Goal: Task Accomplishment & Management: Use online tool/utility

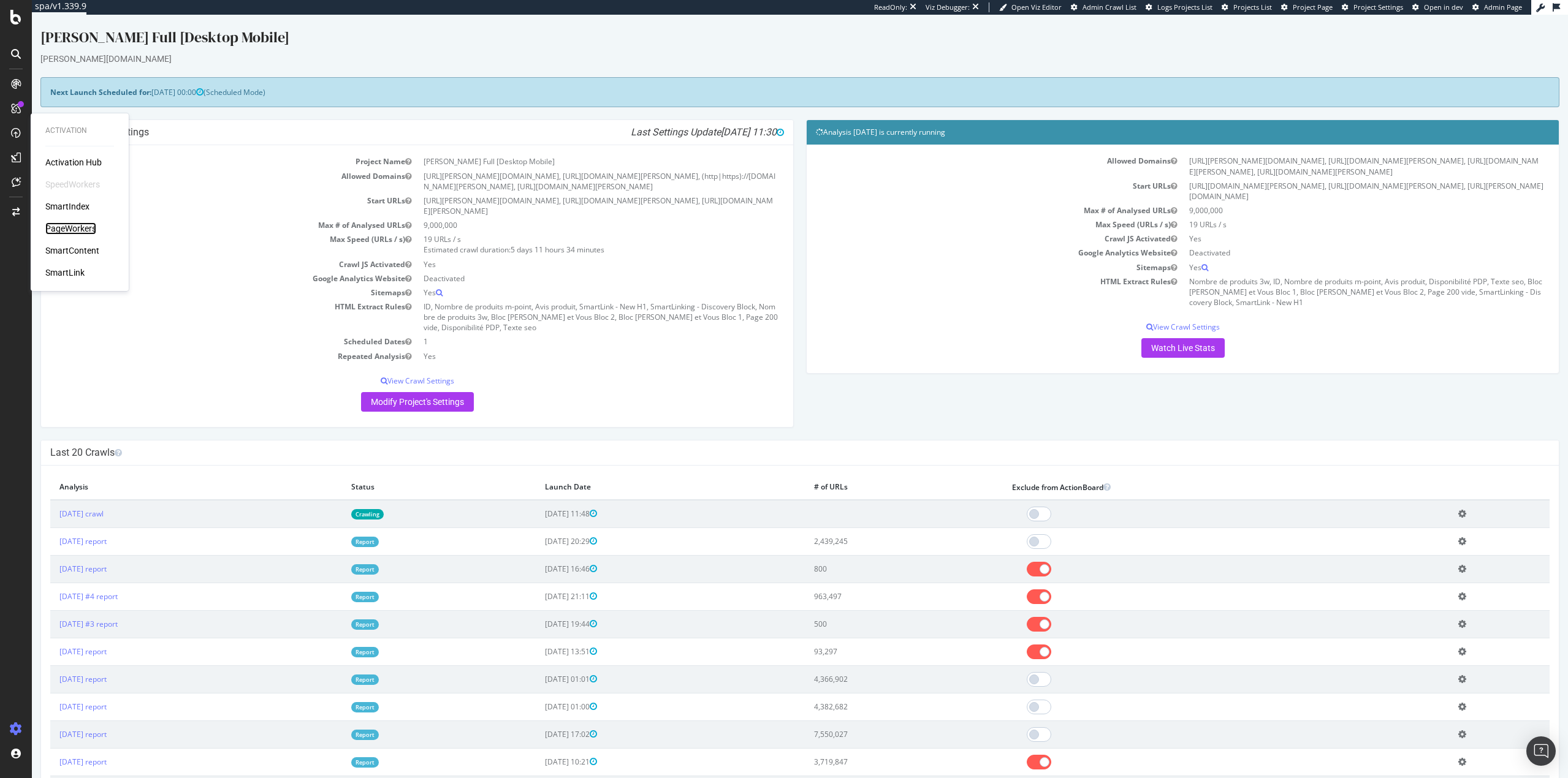
click at [85, 228] on div "PageWorkers" at bounding box center [70, 229] width 51 height 12
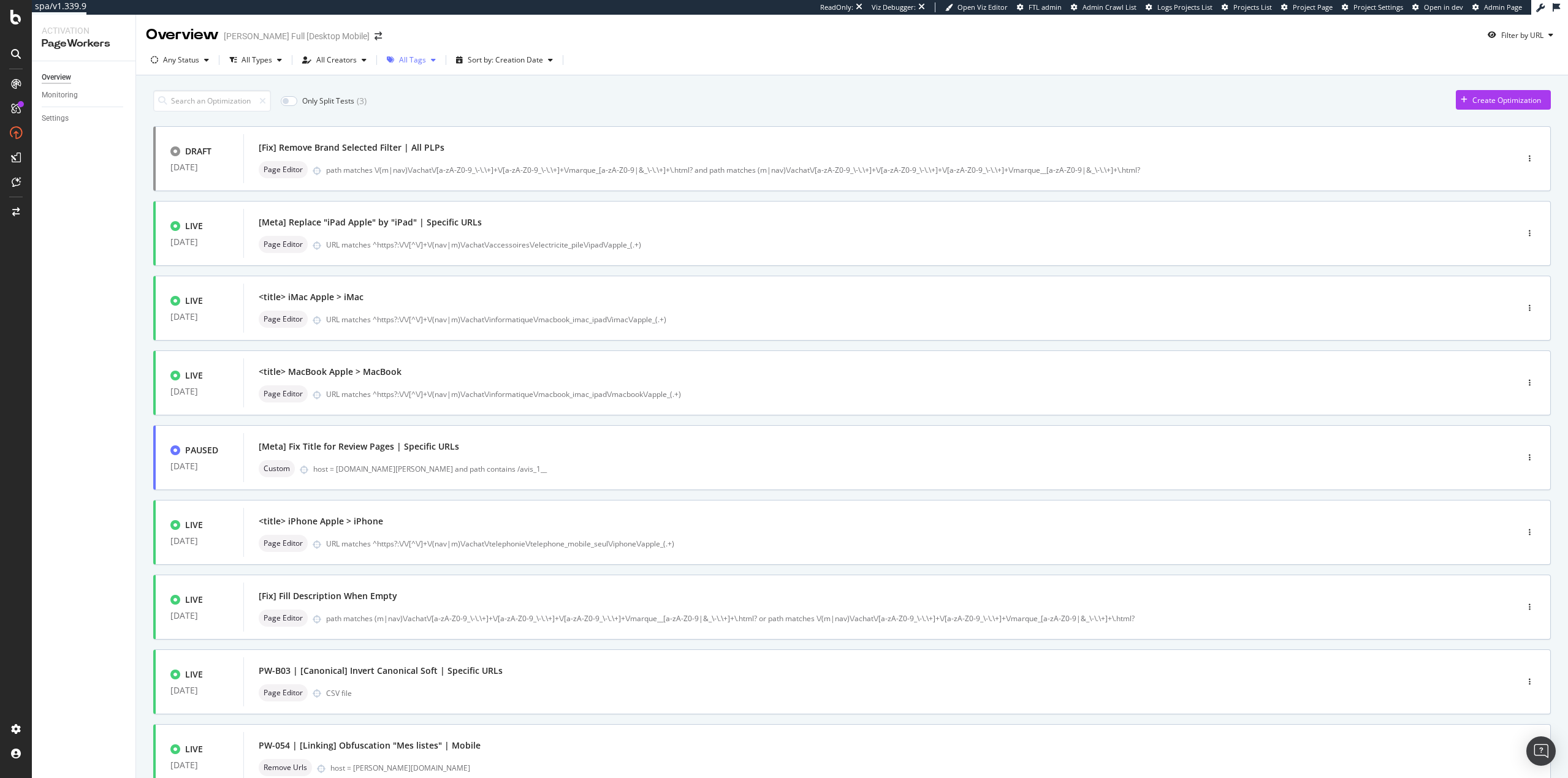
click at [396, 58] on div "button" at bounding box center [390, 60] width 17 height 8
click at [409, 224] on div "Smartlink" at bounding box center [420, 227] width 33 height 10
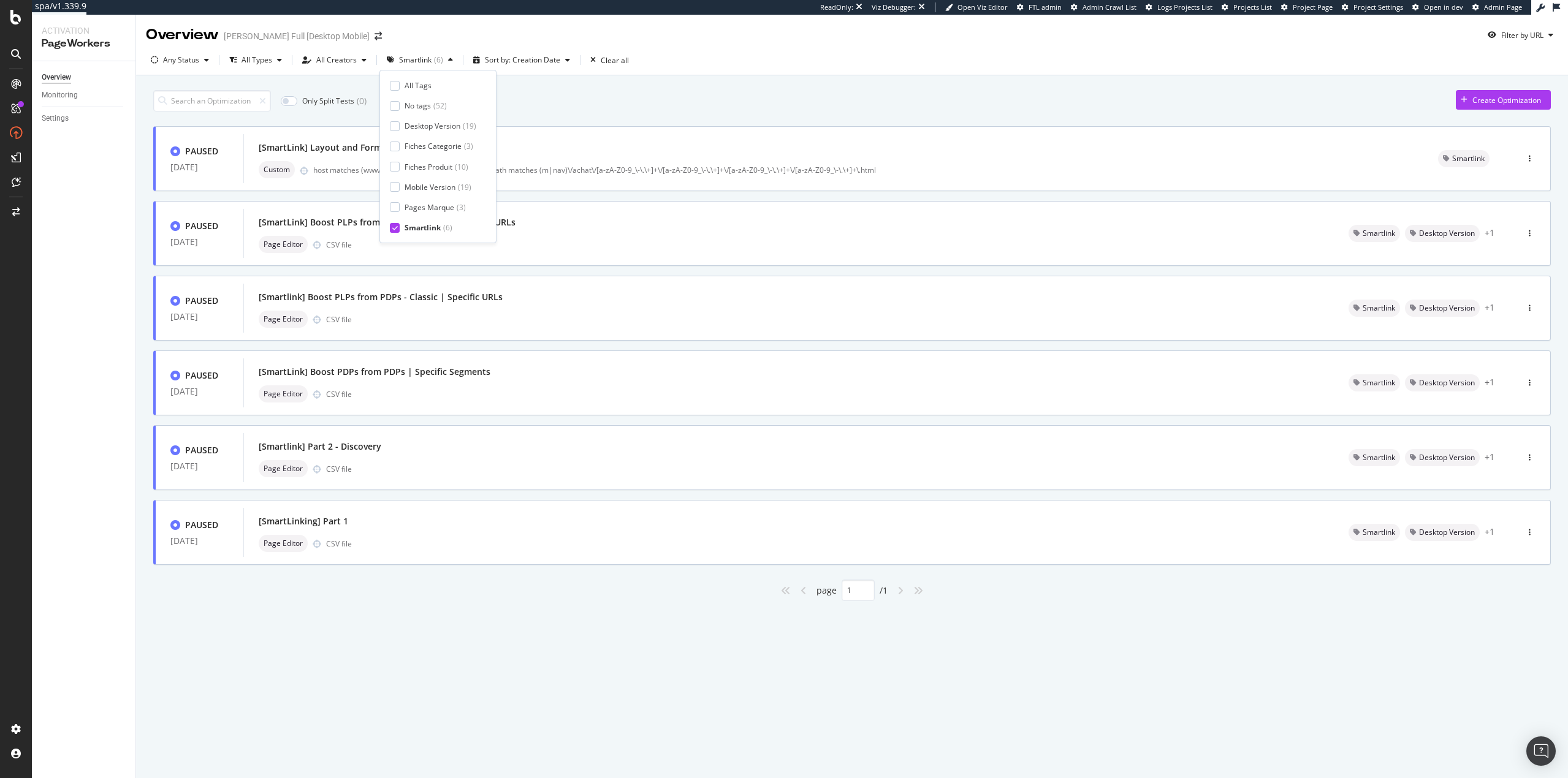
click at [642, 102] on div "Only Split Tests ( 0 ) Create Optimization" at bounding box center [852, 101] width 1397 height 21
click at [564, 226] on div "[SmartLink] Boost PLPs from PDPs - Surboost | Specific URLs" at bounding box center [789, 222] width 1060 height 17
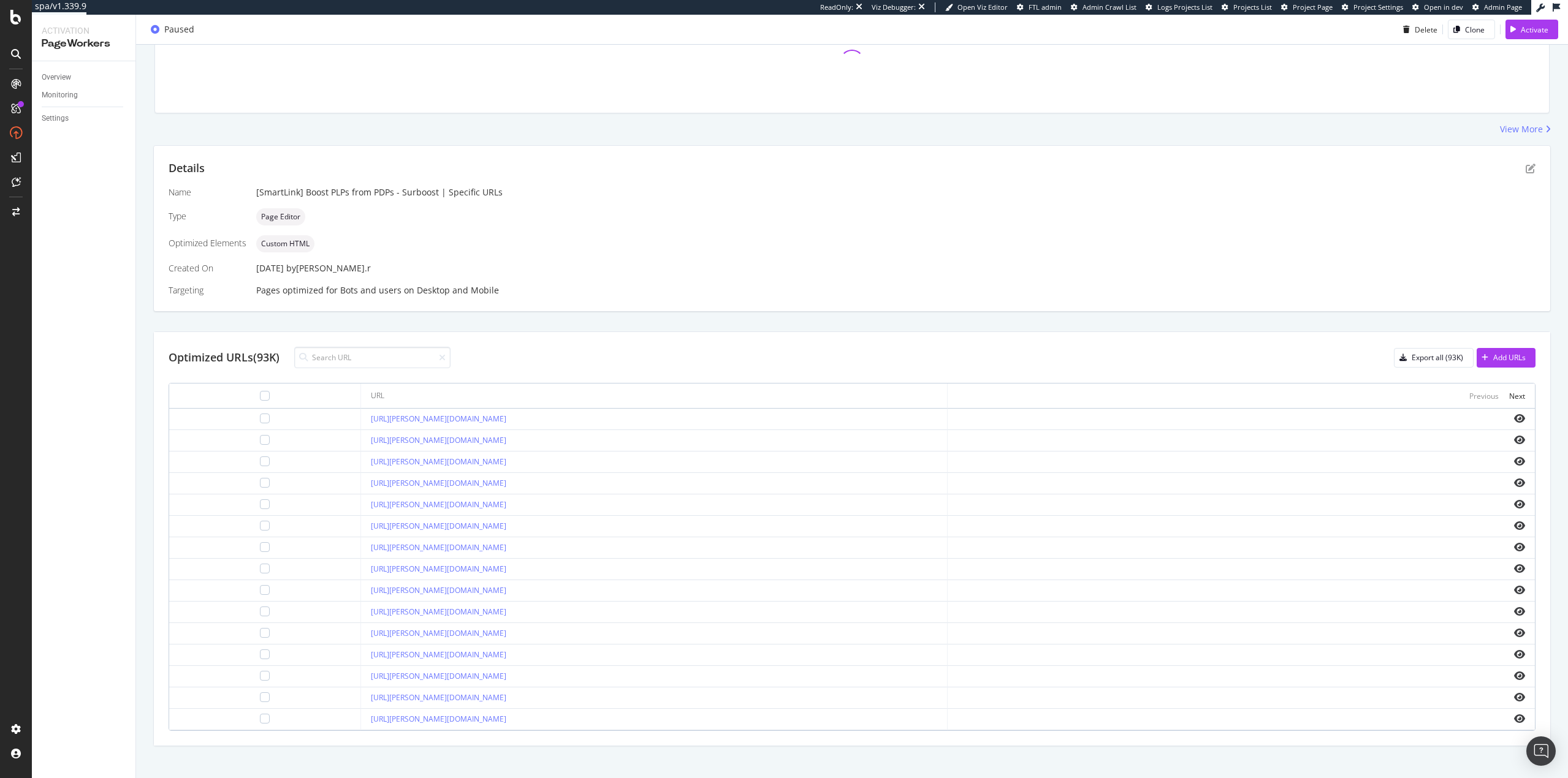
scroll to position [155, 0]
click at [1514, 471] on icon "eye" at bounding box center [1519, 472] width 11 height 10
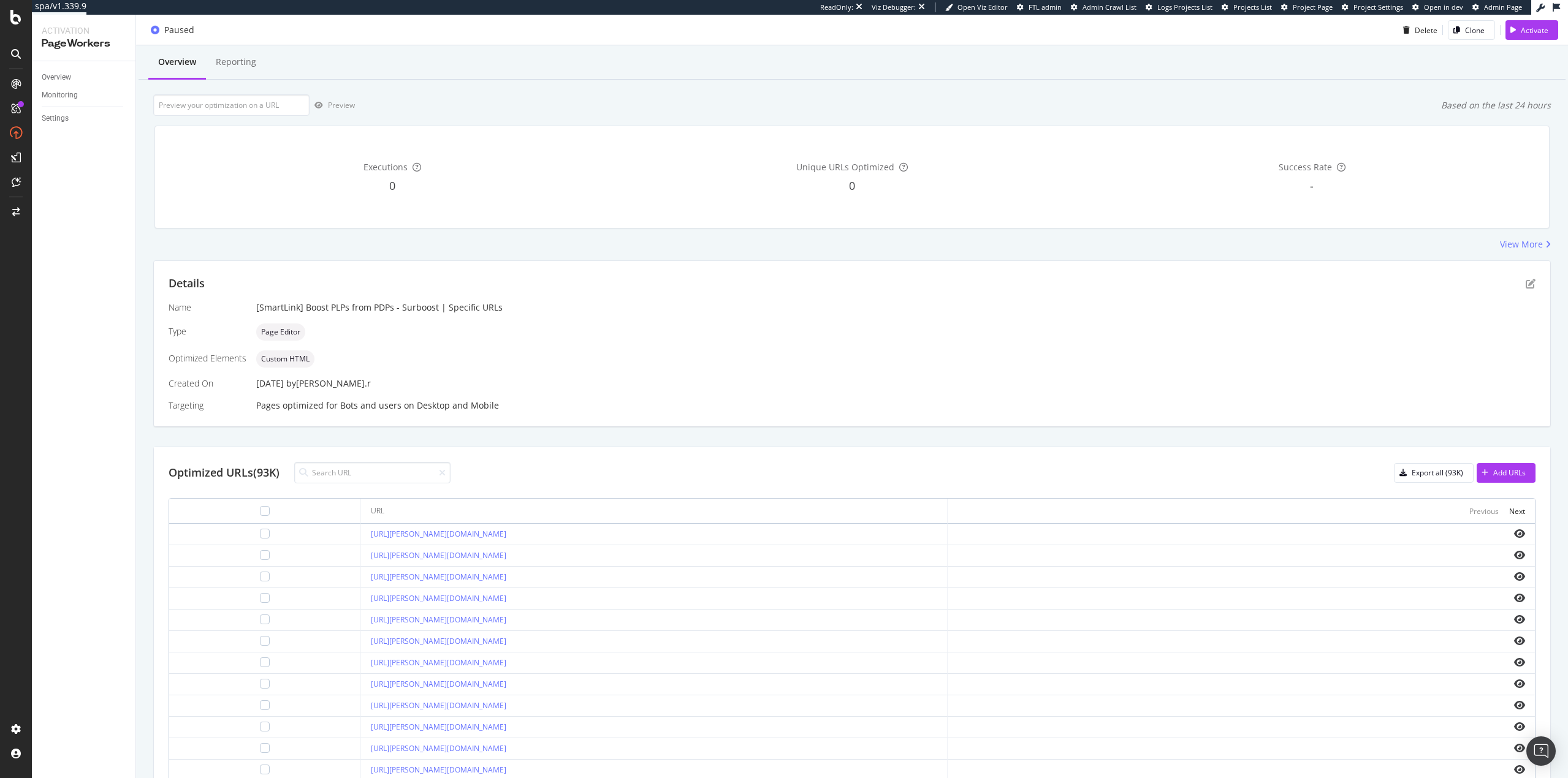
scroll to position [0, 0]
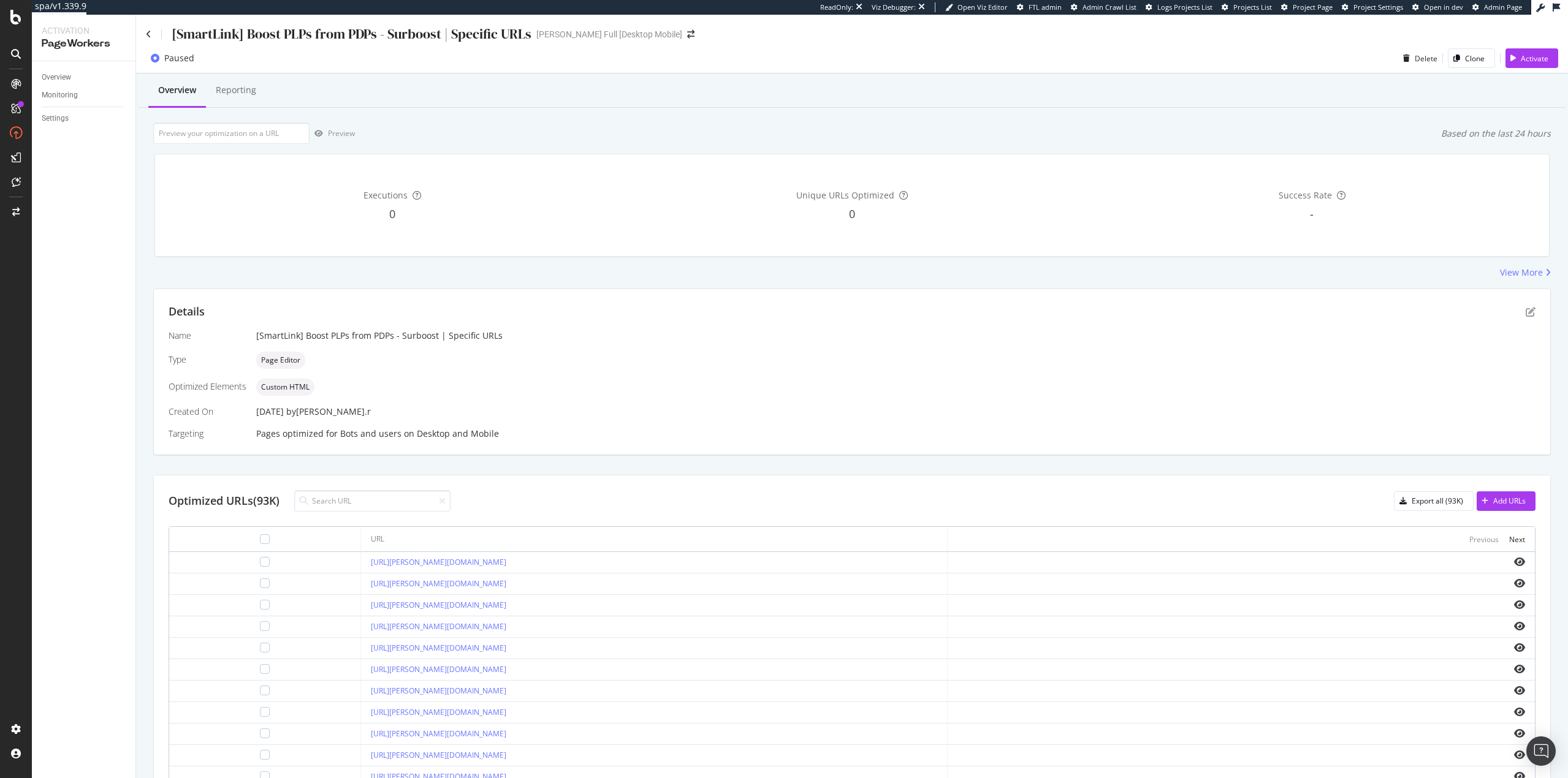
click at [145, 29] on div "[SmartLink] Boost PLPs from PDPs - Surboost | Specific URLs Darty Full [Desktop…" at bounding box center [852, 29] width 1432 height 29
click at [150, 31] on icon at bounding box center [148, 34] width 6 height 8
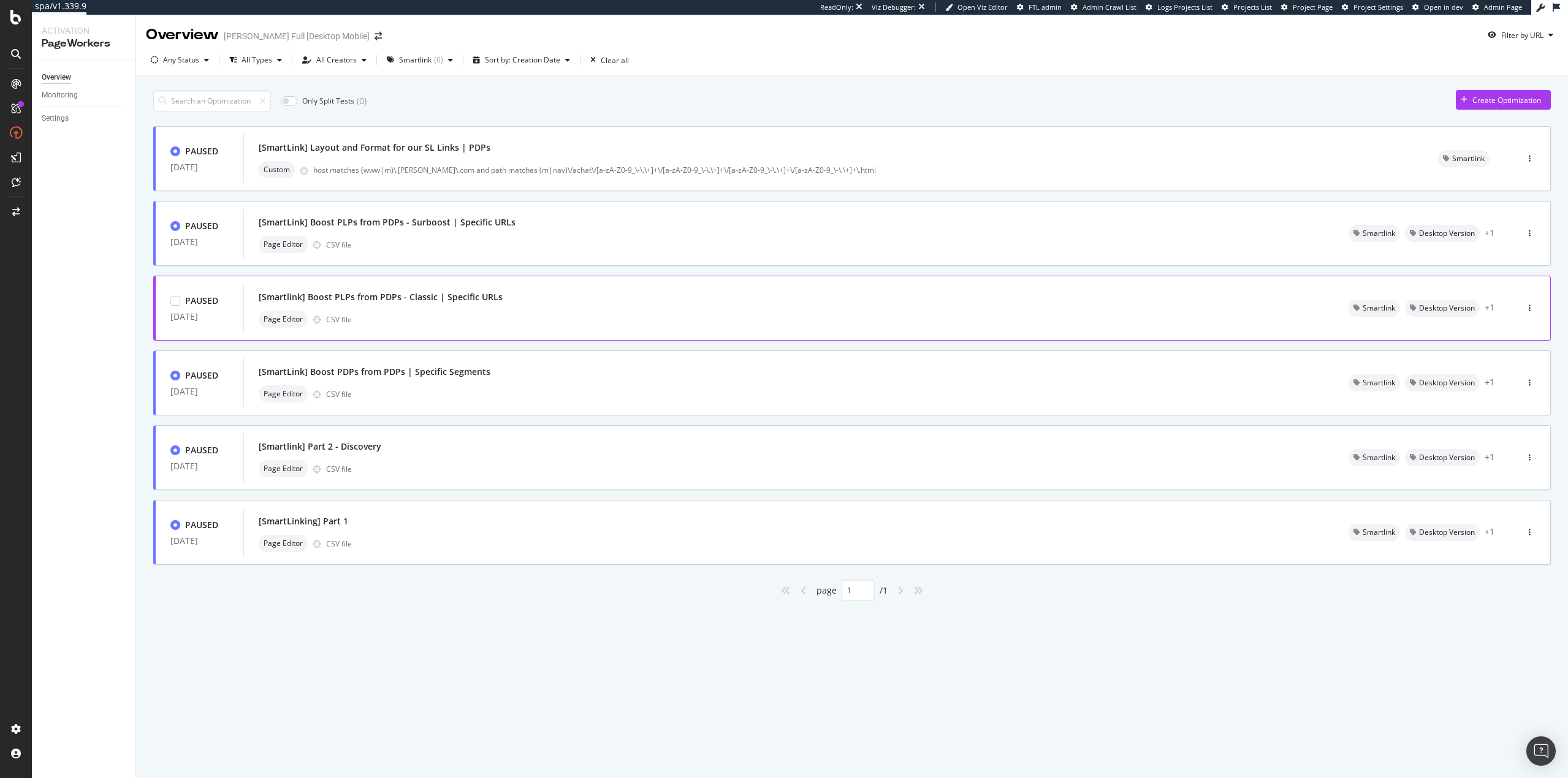
click at [447, 297] on div "[Smartlink] Boost PLPs from PDPs - Classic | Specific URLs" at bounding box center [381, 297] width 244 height 12
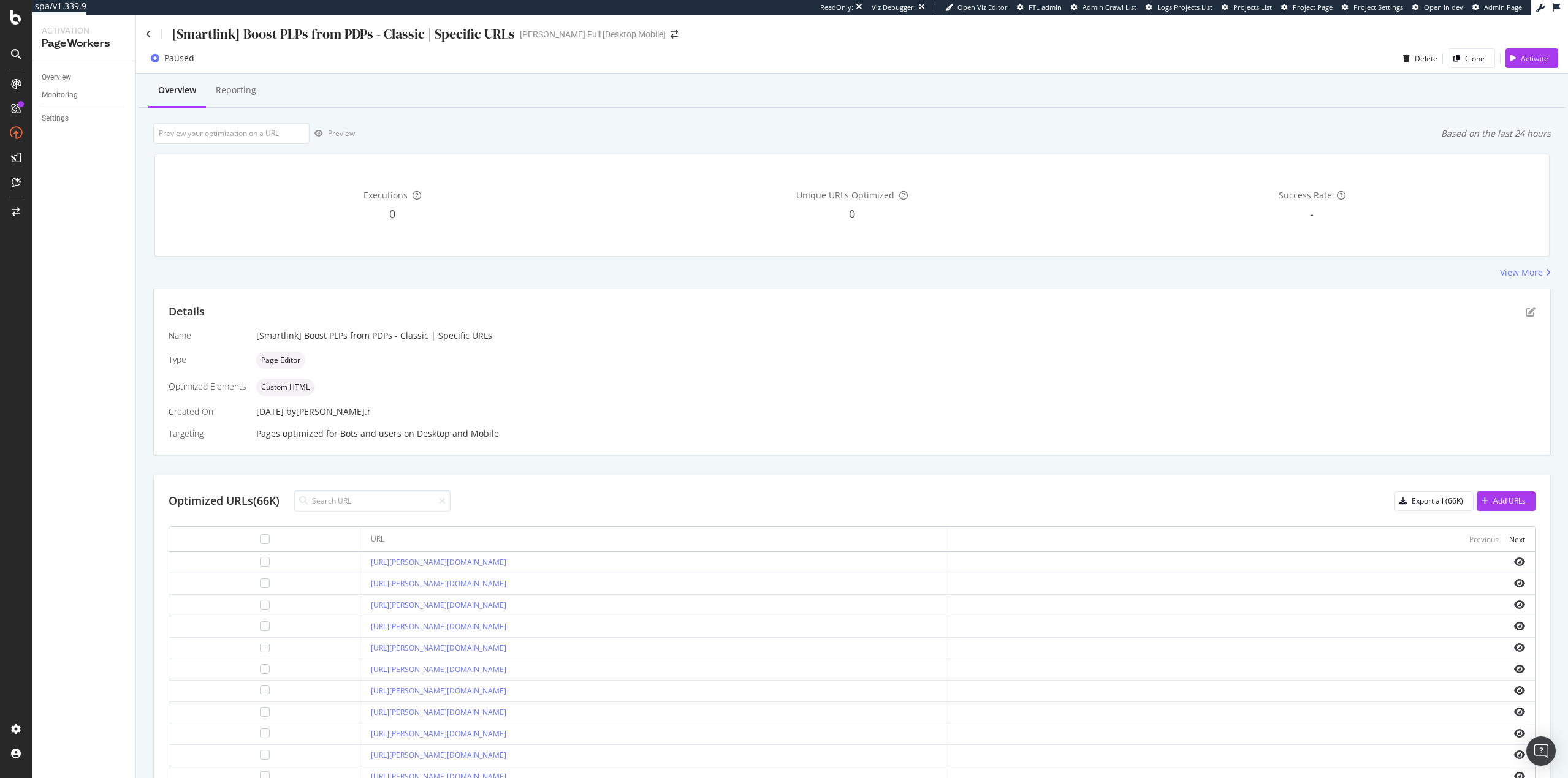
click at [144, 35] on div "[Smartlink] Boost PLPs from PDPs - Classic | Specific URLs Darty Full [Desktop …" at bounding box center [852, 29] width 1432 height 29
click at [148, 35] on icon at bounding box center [148, 34] width 6 height 8
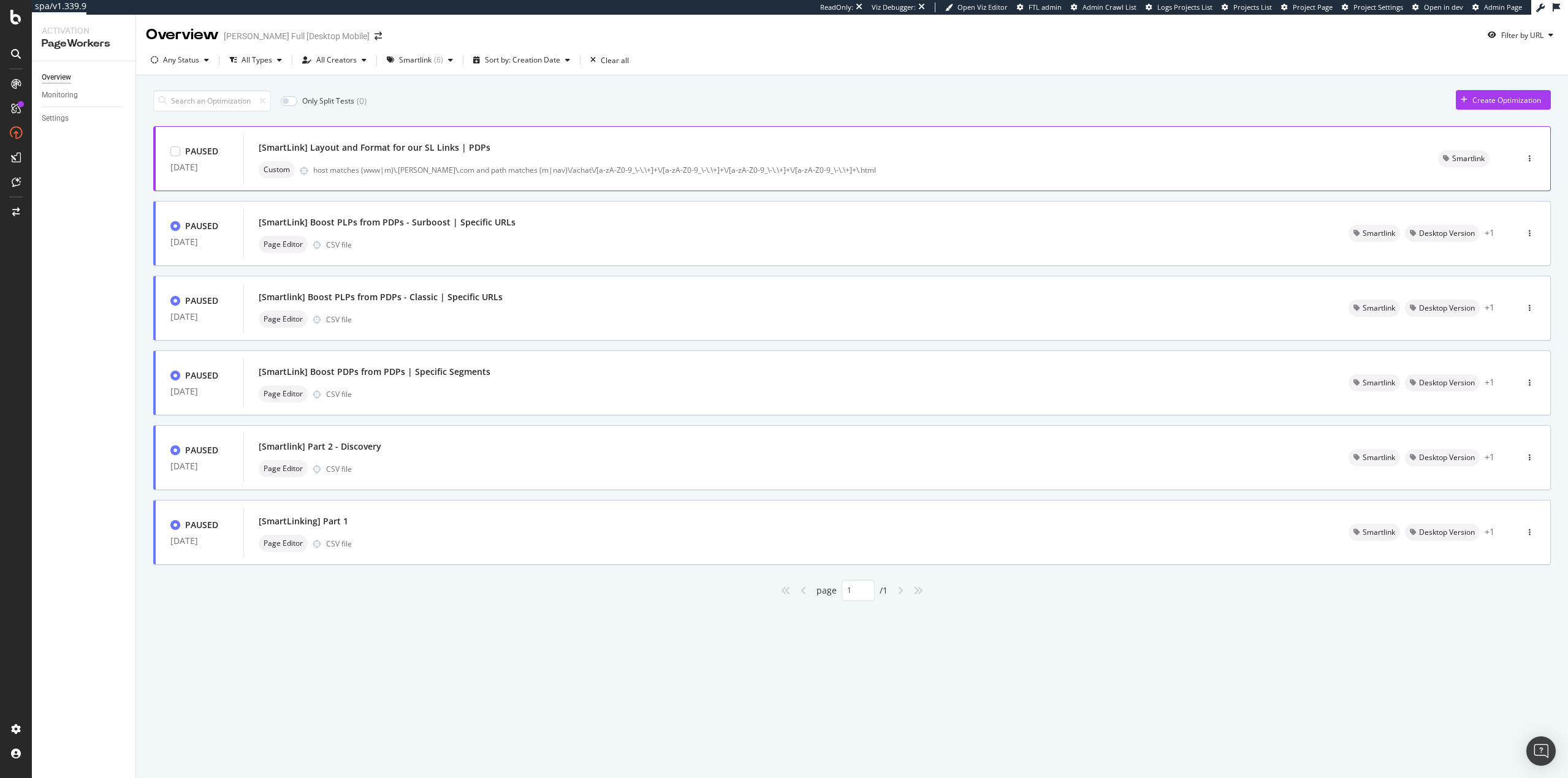
click at [370, 153] on div "[SmartLink] Layout and Format for our SL Links | PDPs" at bounding box center [375, 148] width 232 height 12
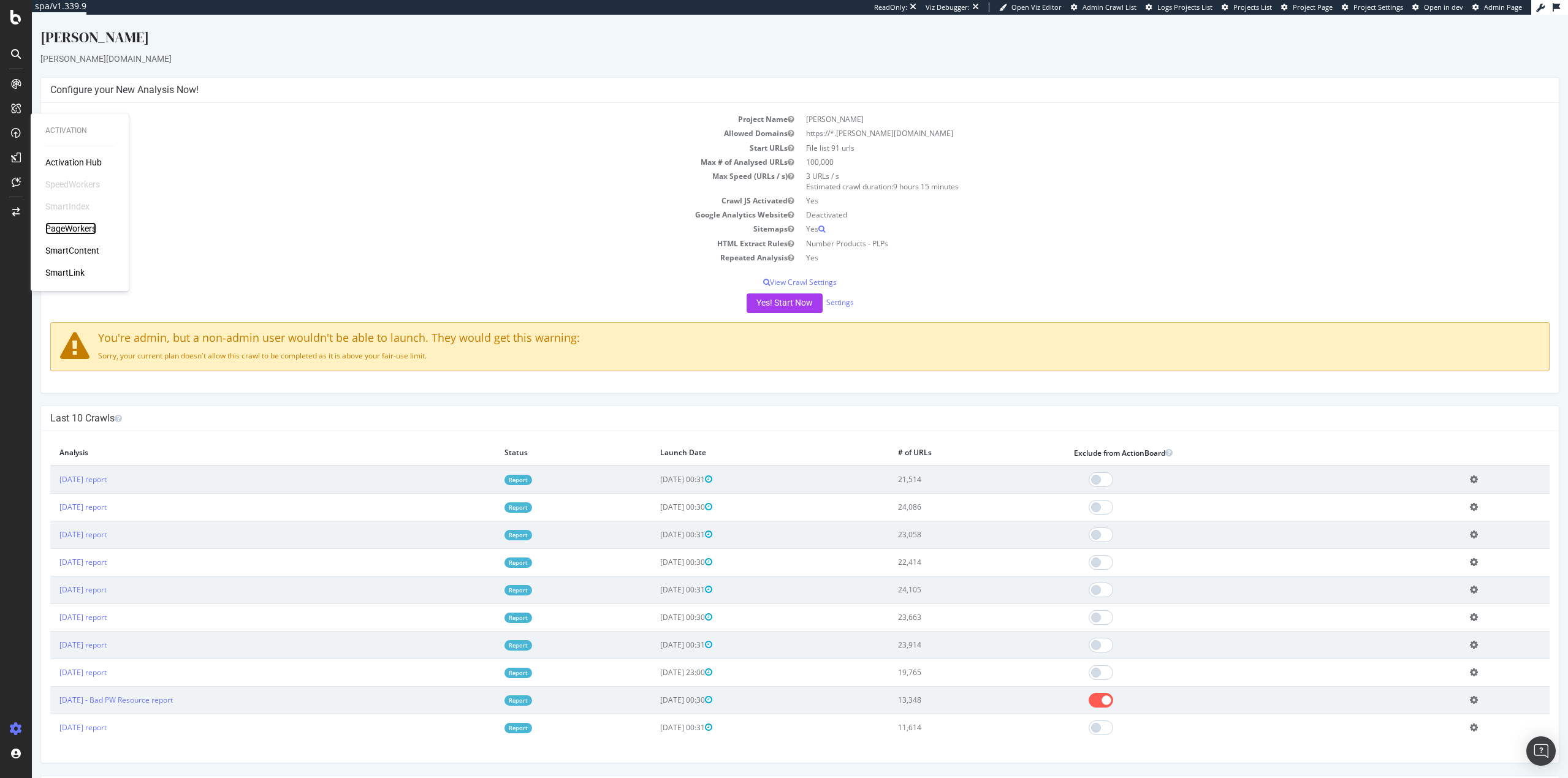
click at [66, 231] on div "PageWorkers" at bounding box center [70, 229] width 51 height 12
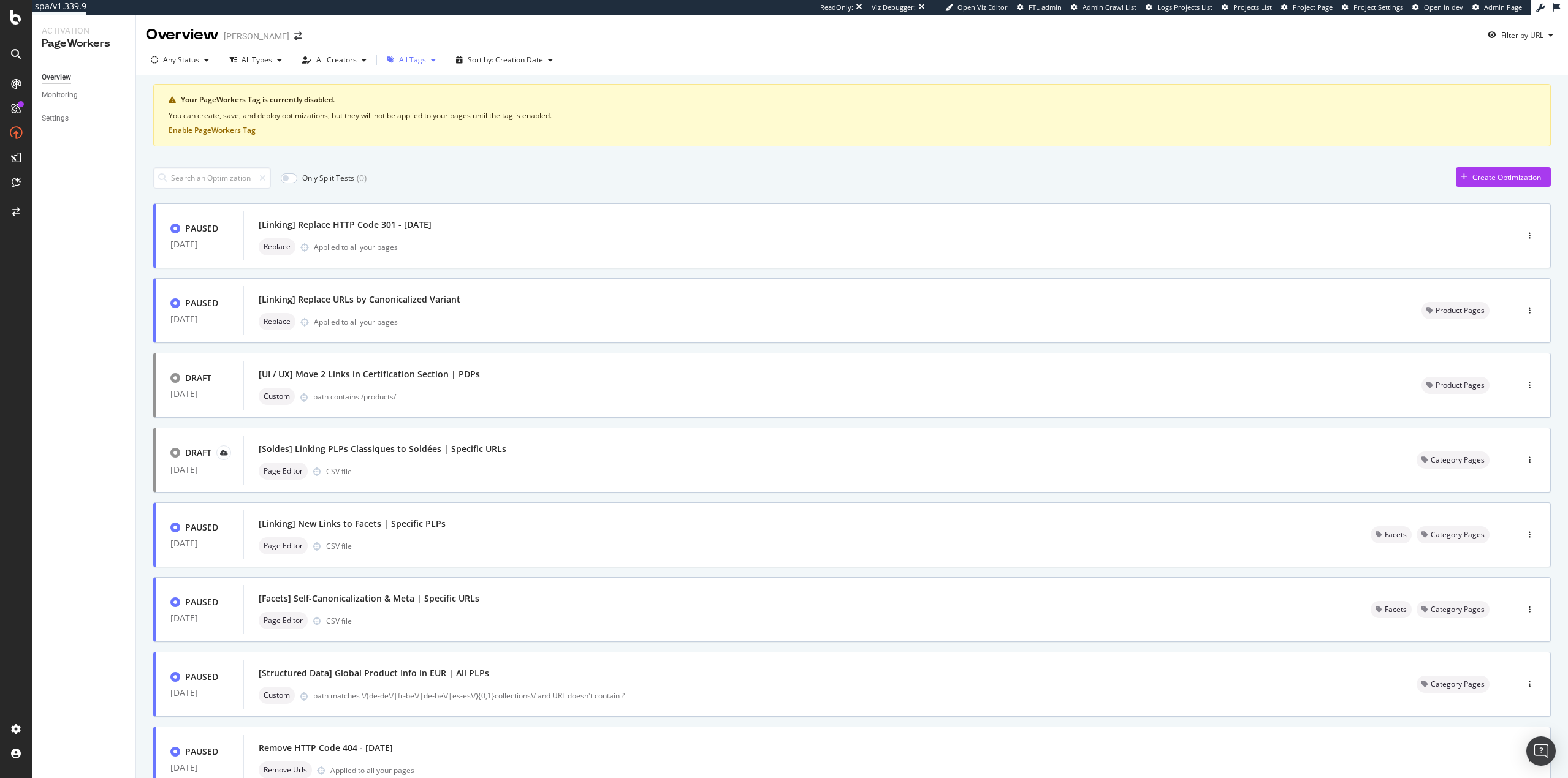
click at [409, 68] on div "All Tags" at bounding box center [411, 60] width 59 height 19
click at [408, 68] on div "All Tags" at bounding box center [411, 60] width 59 height 19
click at [547, 537] on div "Page Editor CSV file" at bounding box center [800, 546] width 1082 height 17
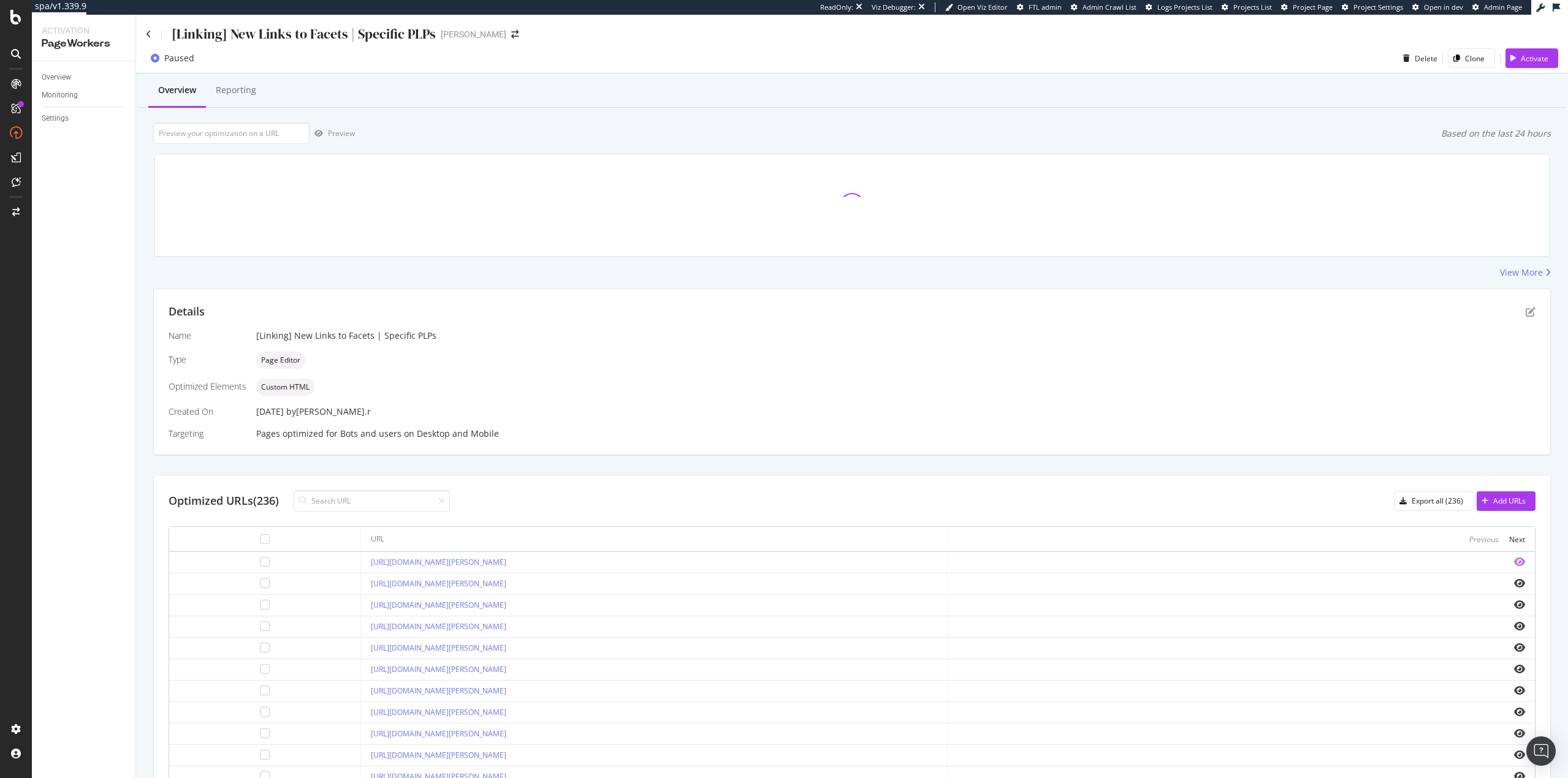
click at [1514, 560] on icon "eye" at bounding box center [1519, 562] width 11 height 10
drag, startPoint x: 65, startPoint y: 120, endPoint x: 71, endPoint y: 119, distance: 6.1
click at [65, 120] on div "Settings" at bounding box center [55, 119] width 27 height 13
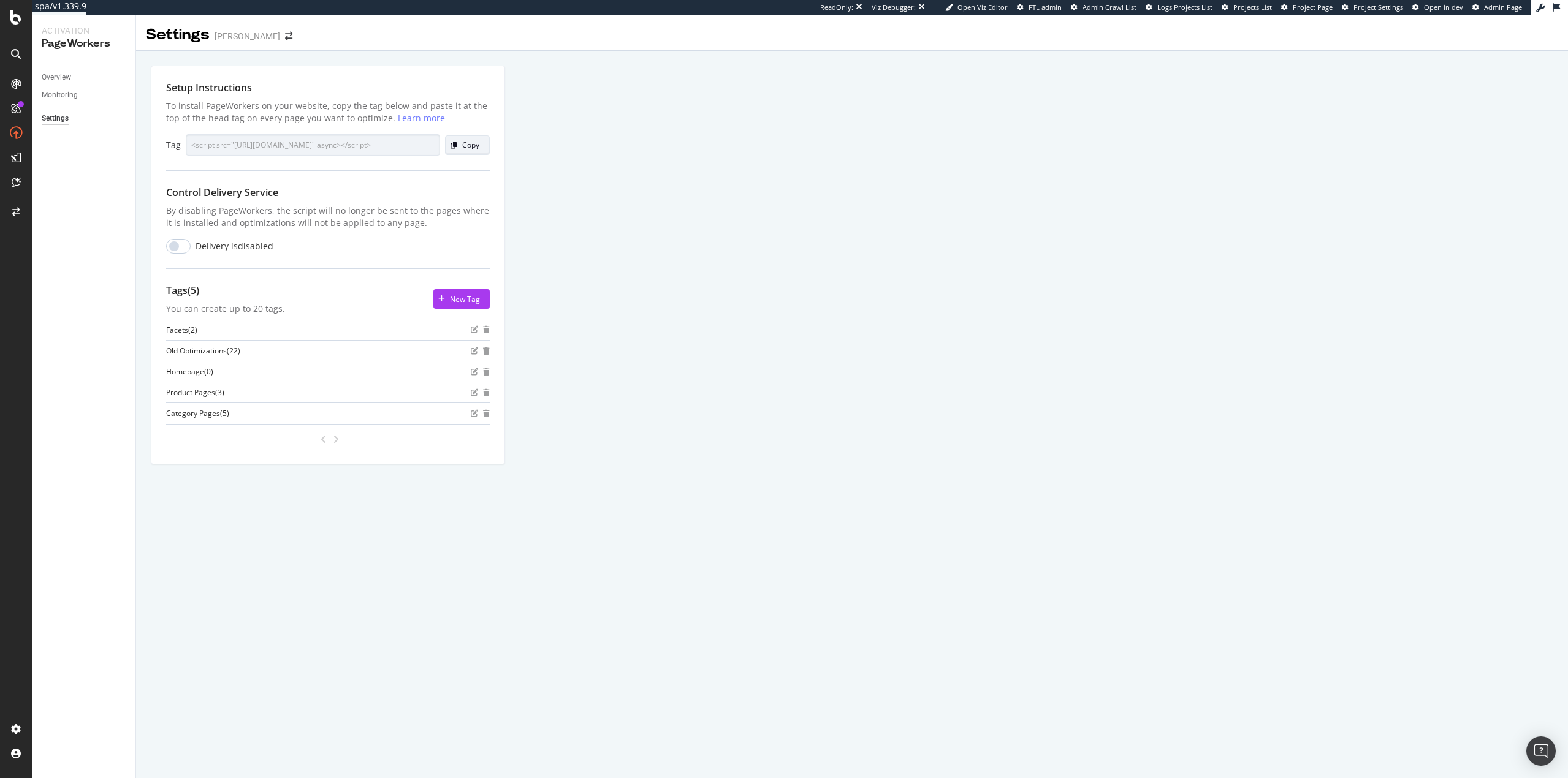
click at [458, 150] on div "Copy" at bounding box center [462, 145] width 34 height 17
click at [826, 103] on div "Setup Instructions To install PageWorkers on your website, copy the tag below a…" at bounding box center [852, 278] width 1432 height 456
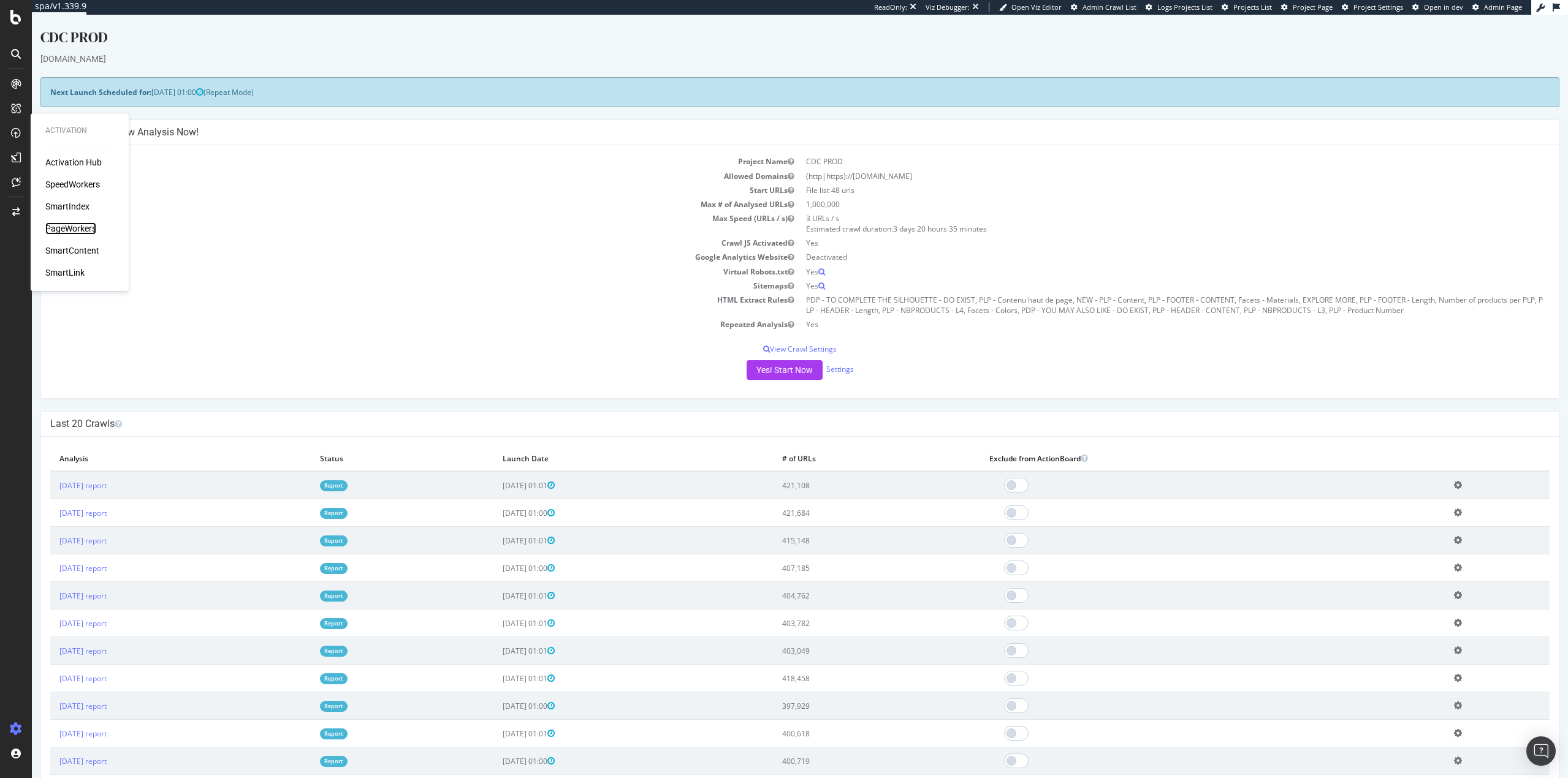
click at [73, 232] on div "PageWorkers" at bounding box center [70, 229] width 51 height 12
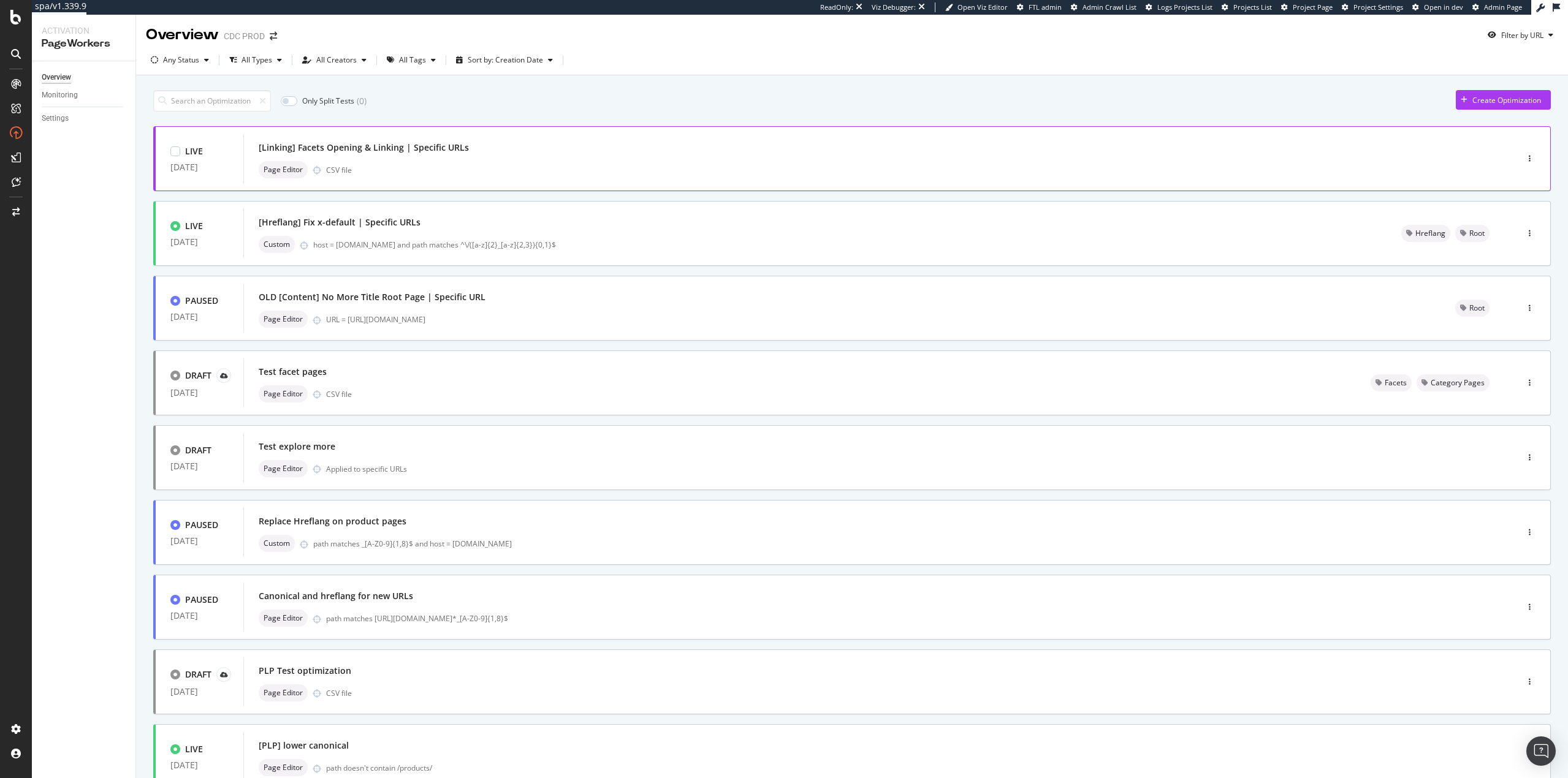
click at [429, 150] on div "[Linking] Facets Opening & Linking | Specific URLs" at bounding box center [364, 148] width 210 height 12
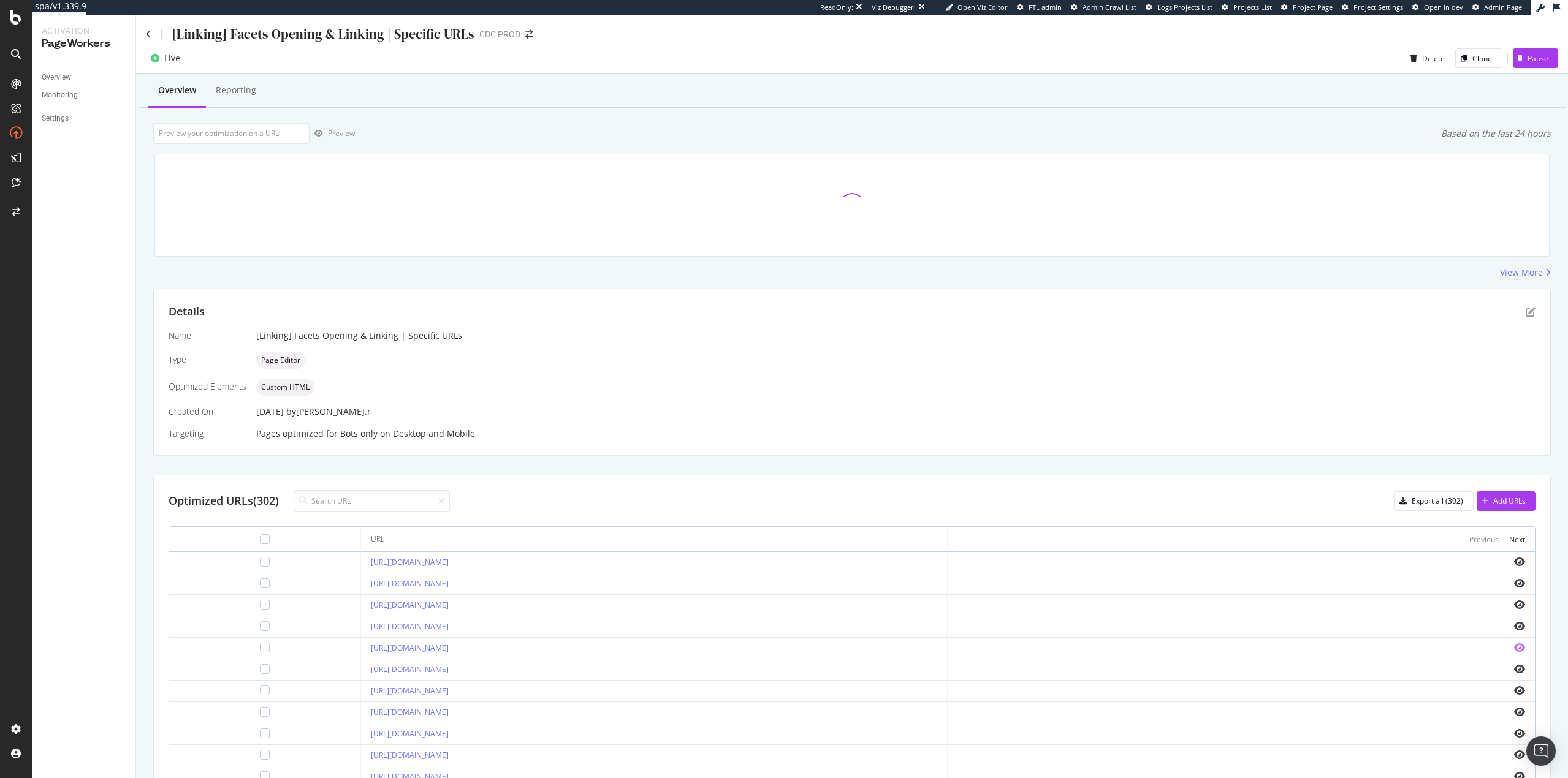
click at [1514, 648] on icon "eye" at bounding box center [1519, 648] width 11 height 10
click at [71, 120] on link "Settings" at bounding box center [84, 119] width 85 height 13
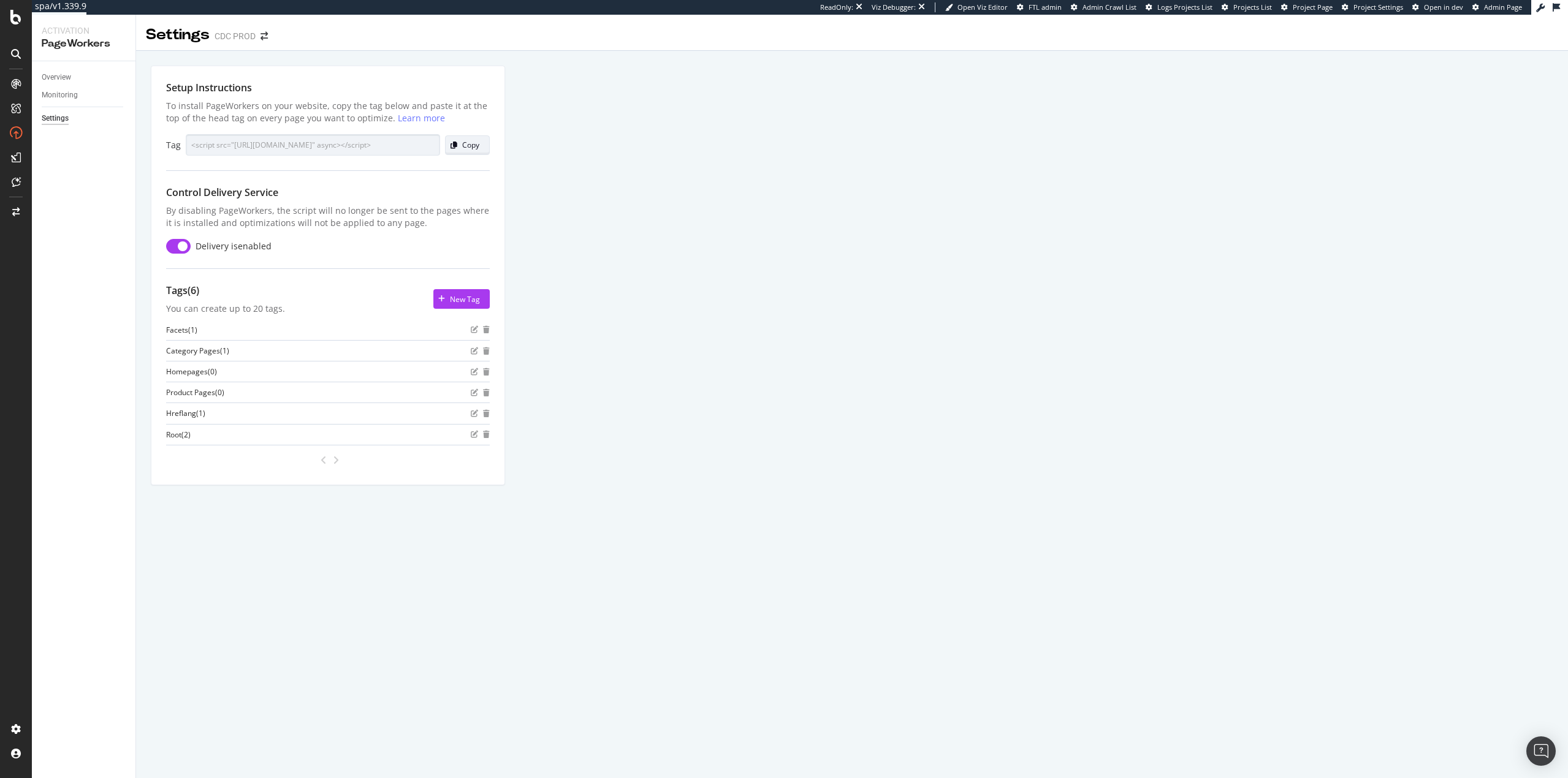
click at [477, 146] on div "Copy" at bounding box center [470, 144] width 17 height 10
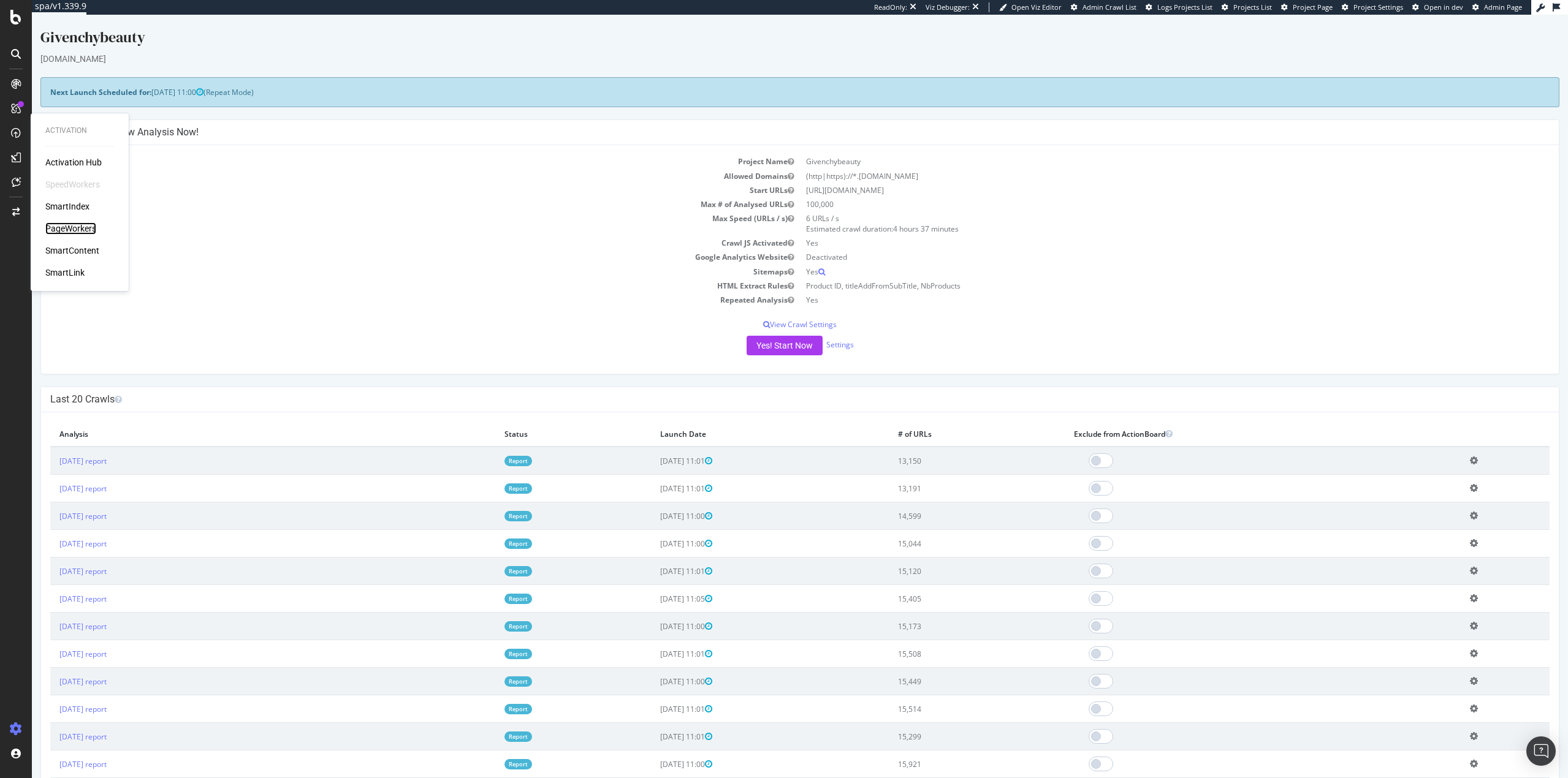
click at [86, 224] on div "PageWorkers" at bounding box center [70, 229] width 51 height 12
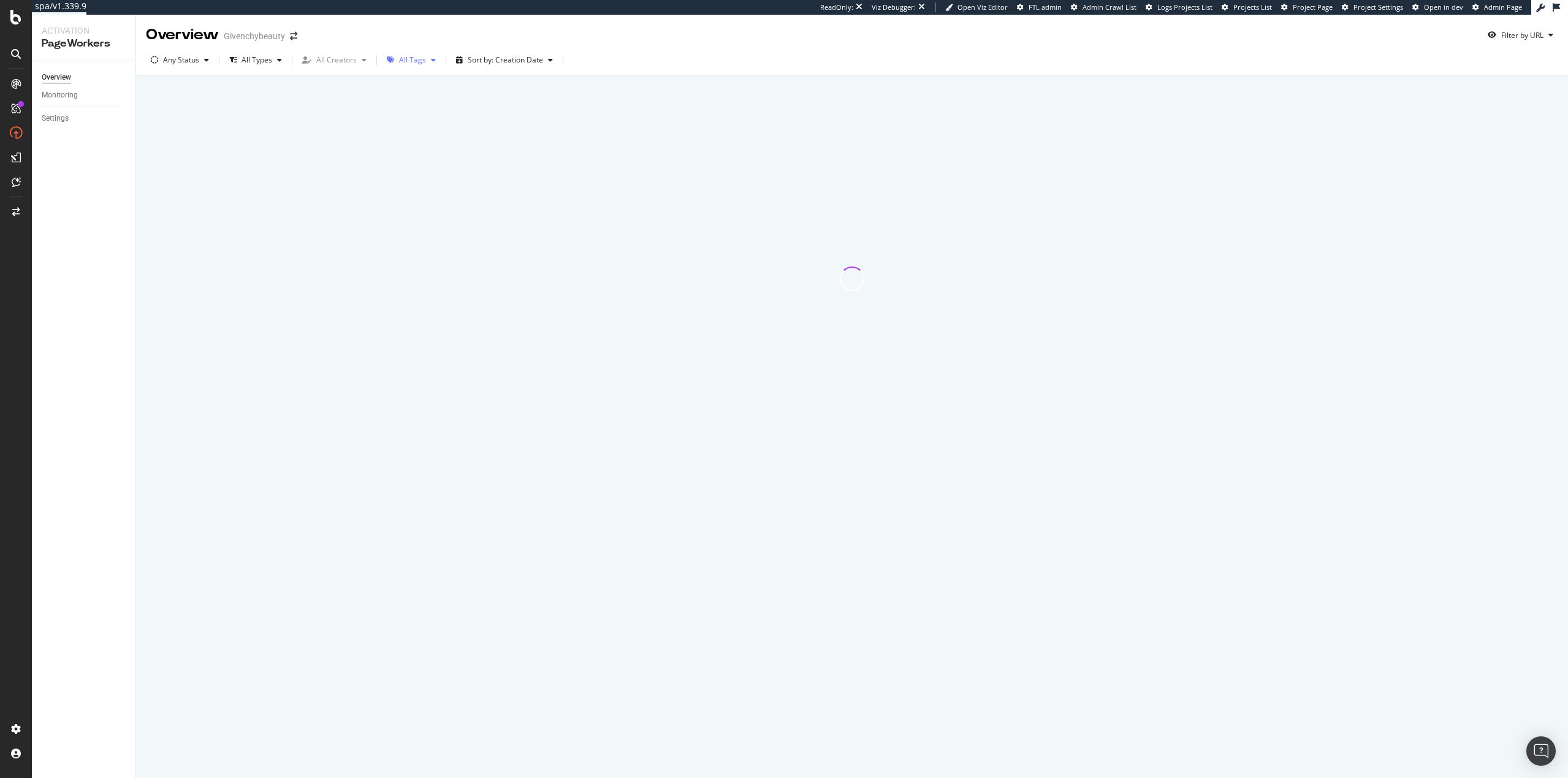
click at [389, 60] on icon "button" at bounding box center [390, 60] width 8 height 8
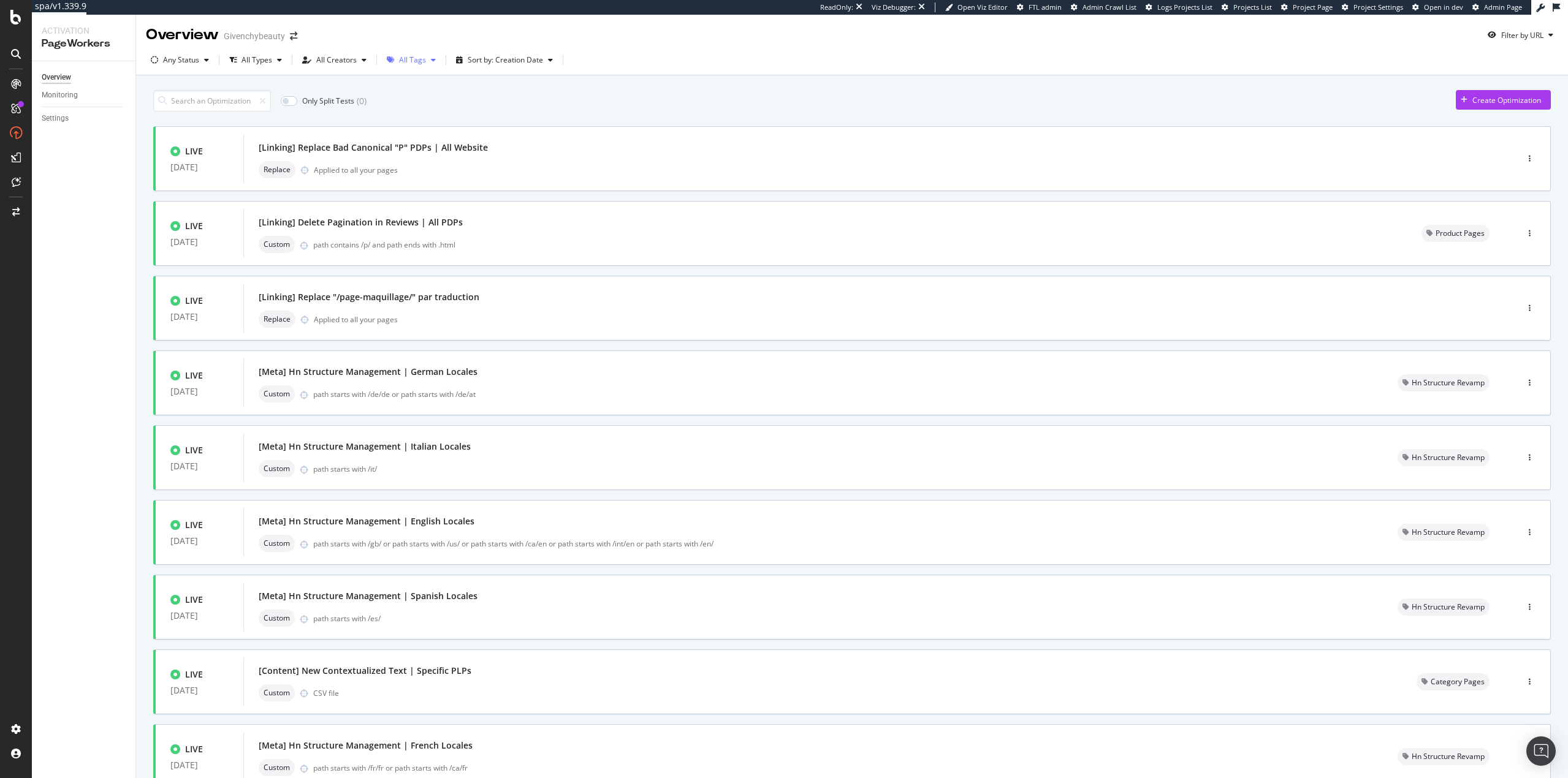
click at [408, 60] on div "All Tags" at bounding box center [412, 60] width 27 height 8
click at [461, 145] on div "Dynamic Sitemap" at bounding box center [434, 146] width 60 height 10
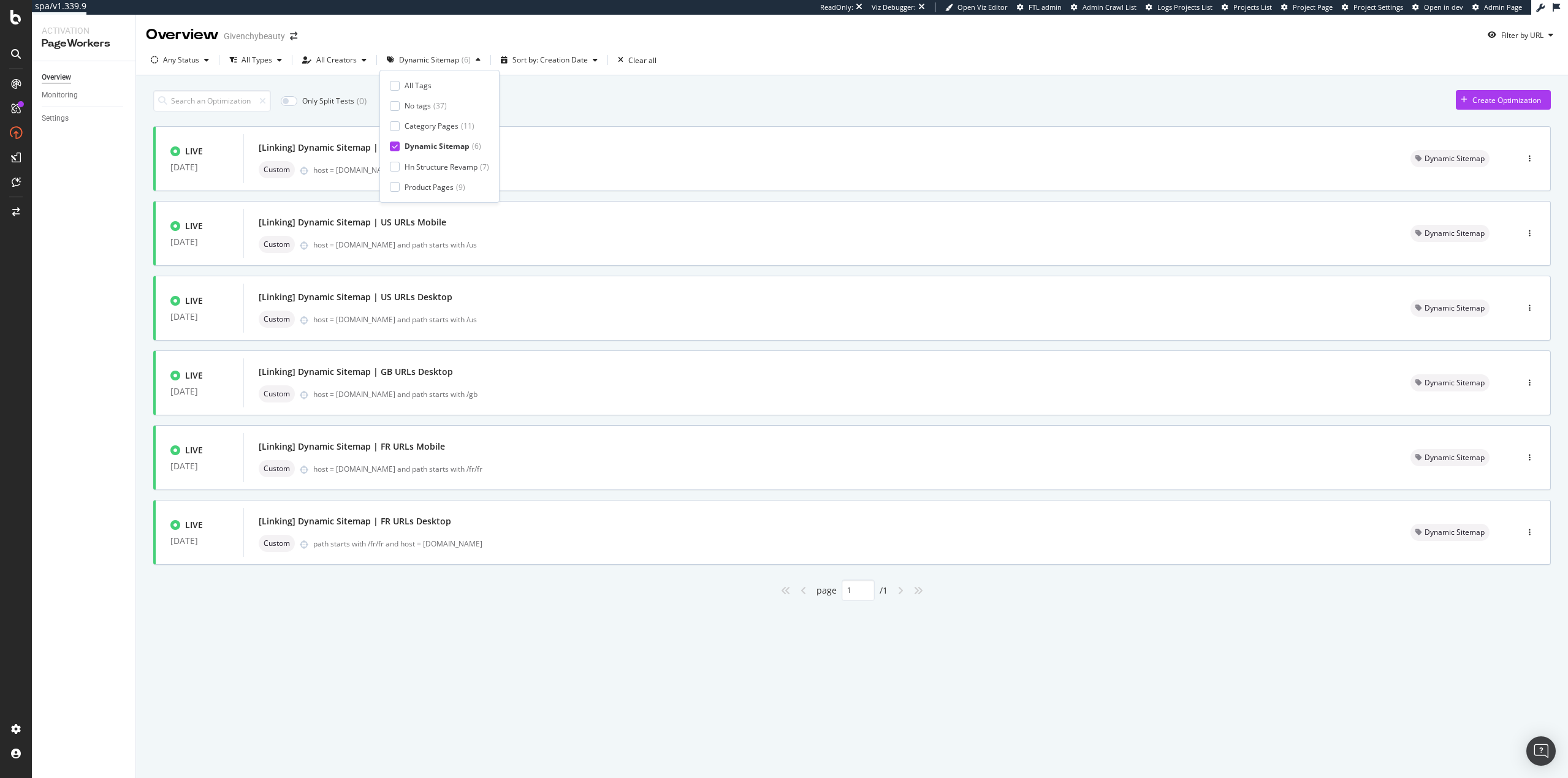
click at [597, 88] on div "Only Split Tests ( 0 ) Create Optimization LIVE 05 Aug. 2024 [Linking] Dynamic …" at bounding box center [852, 343] width 1397 height 517
click at [513, 435] on div "[Linking] Dynamic Sitemap | FR URLs Mobile Custom host = www.givenchybeauty.com…" at bounding box center [819, 458] width 1152 height 49
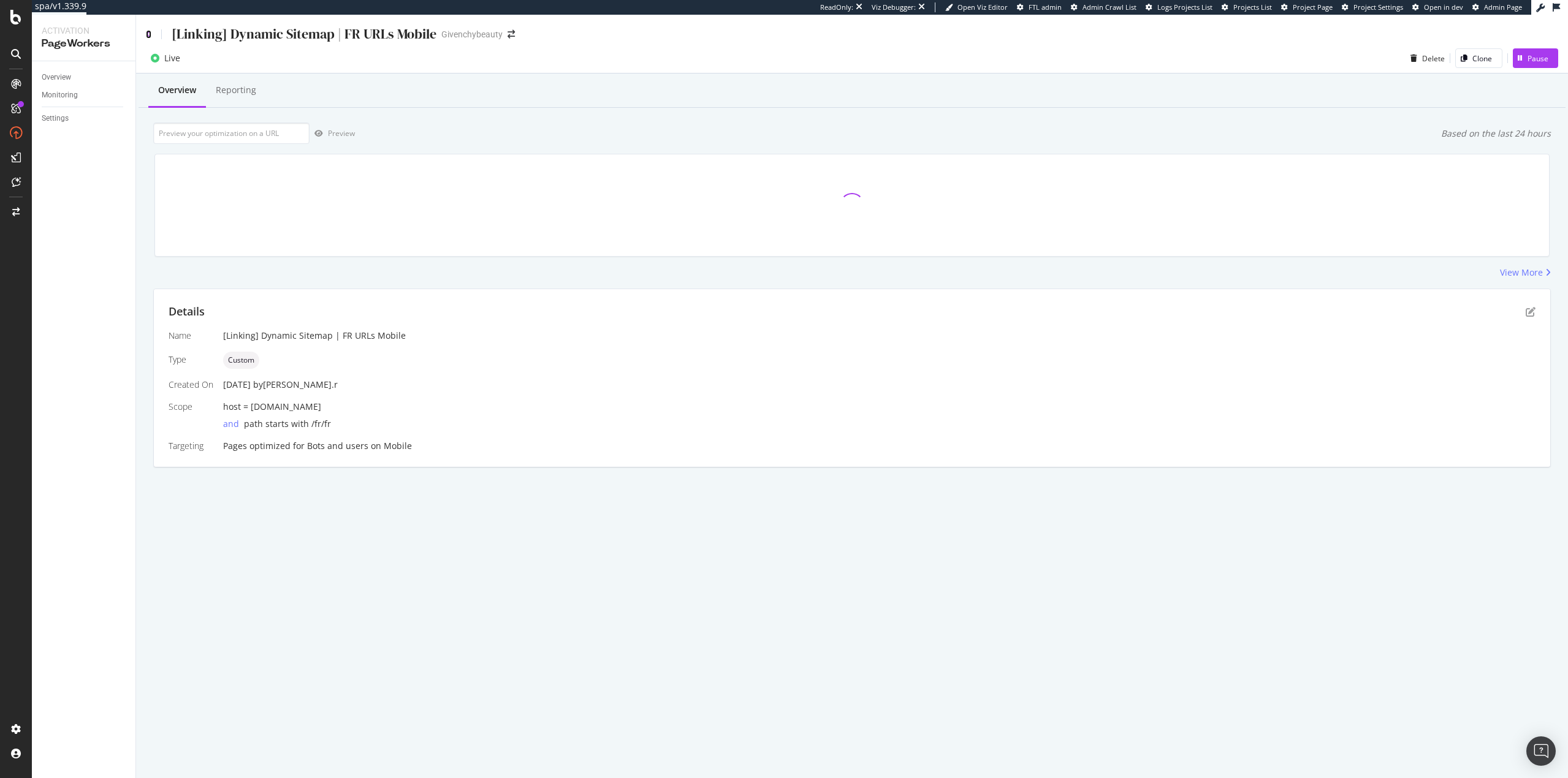
click at [148, 33] on icon at bounding box center [148, 34] width 6 height 8
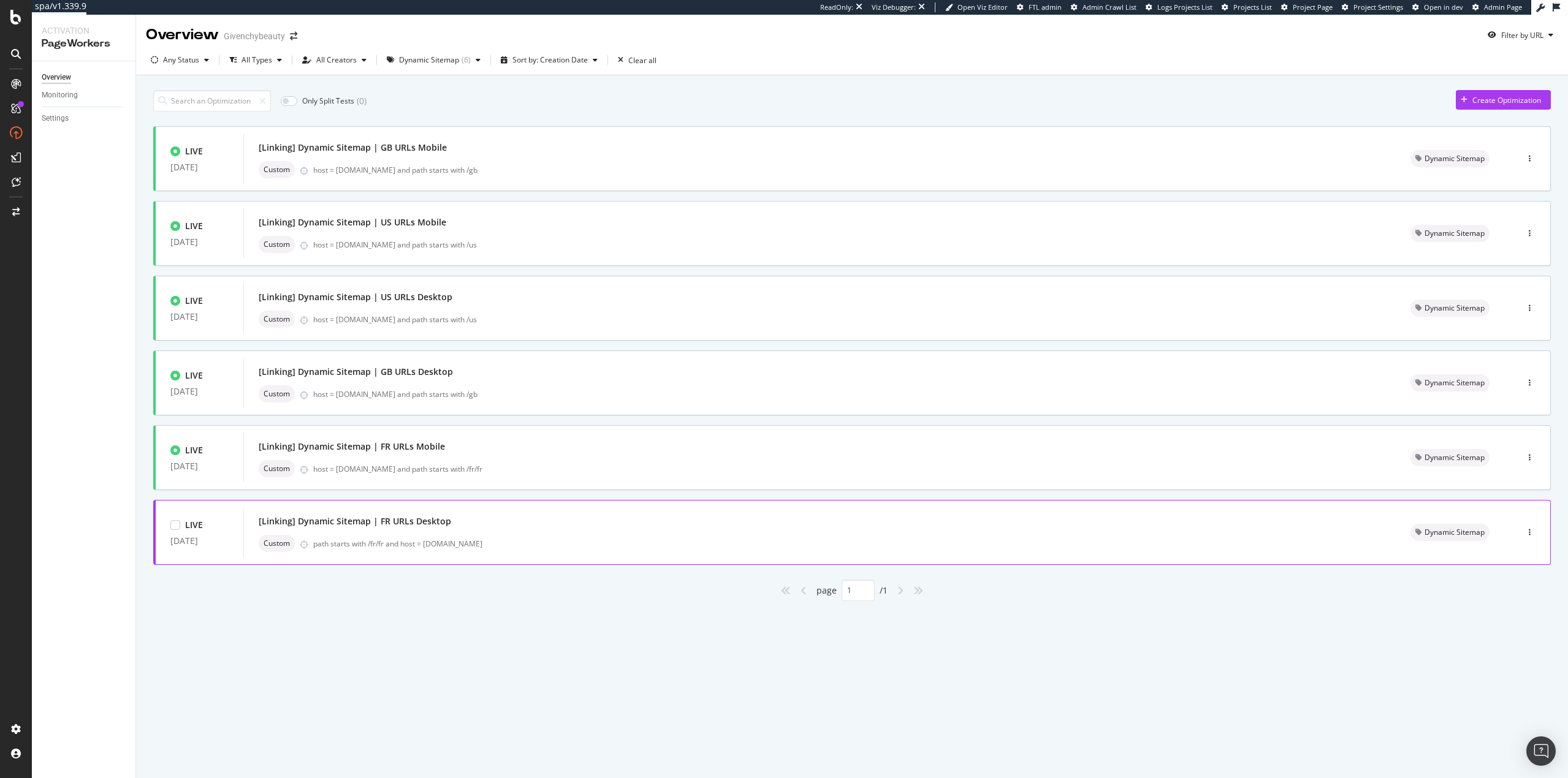
click at [470, 527] on div "[Linking] Dynamic Sitemap | FR URLs Desktop" at bounding box center [820, 521] width 1123 height 17
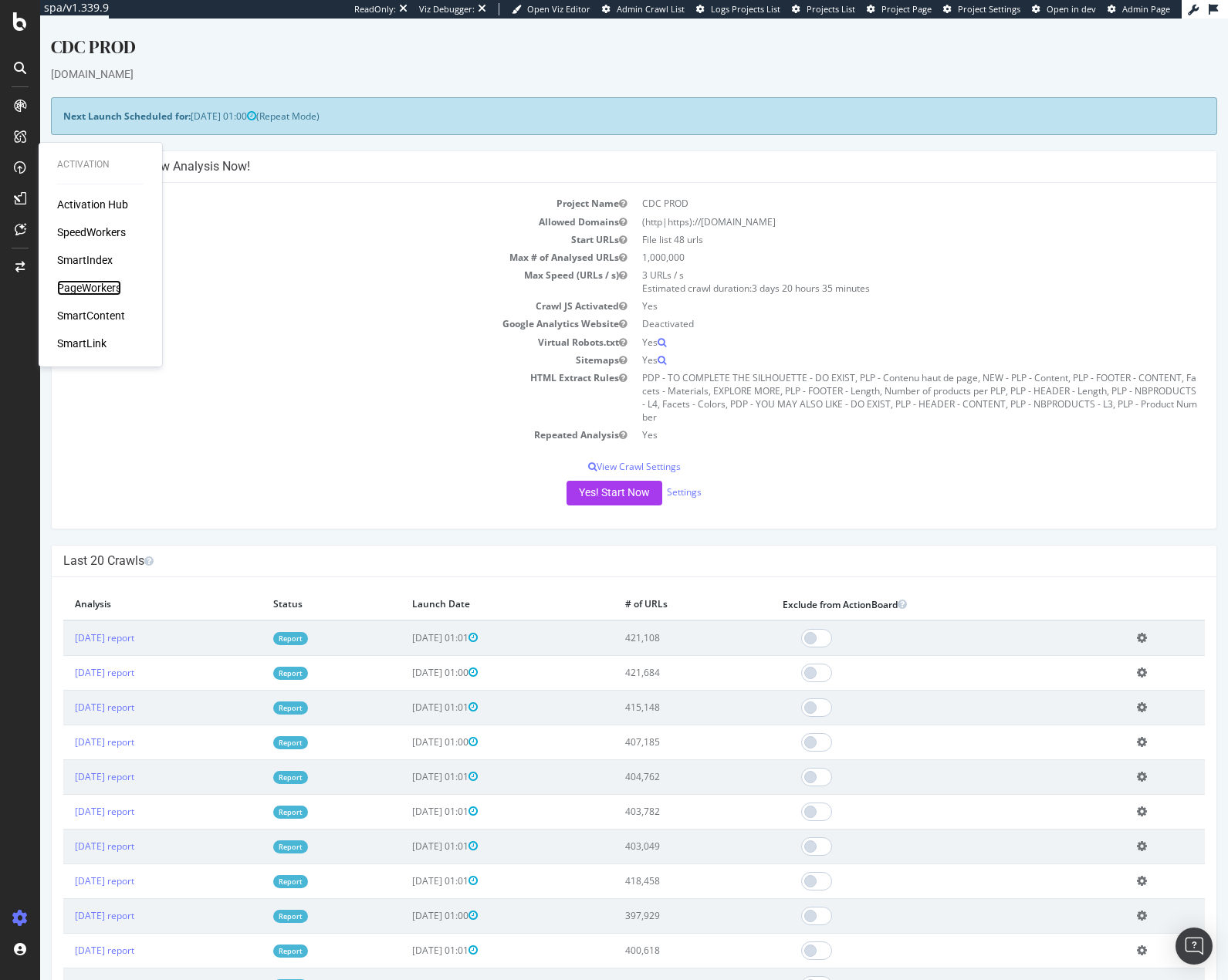
click at [89, 281] on div "PageWorkers" at bounding box center [88, 288] width 64 height 16
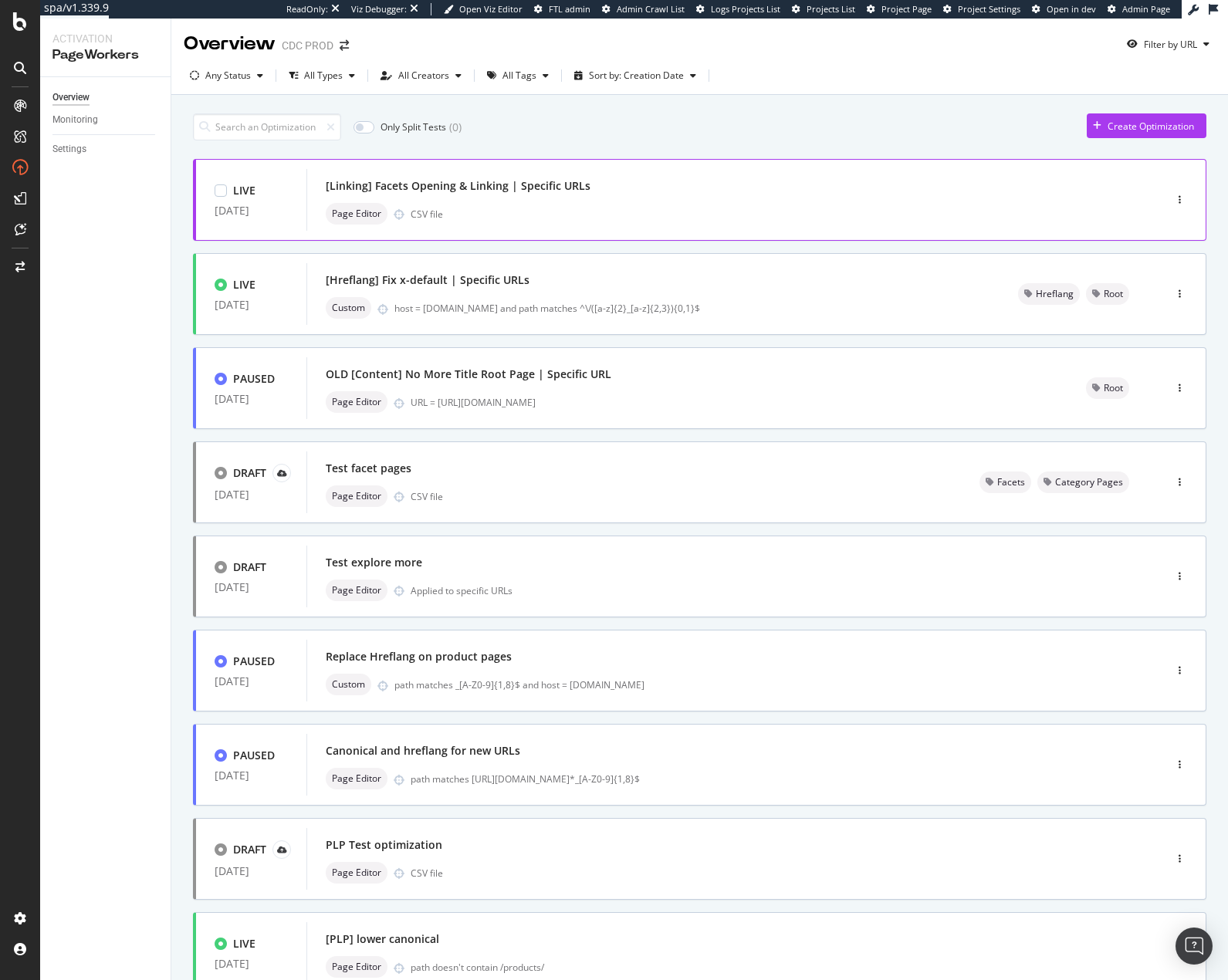
click at [514, 193] on div "[Linking] Facets Opening & Linking | Specific URLs" at bounding box center [458, 186] width 265 height 16
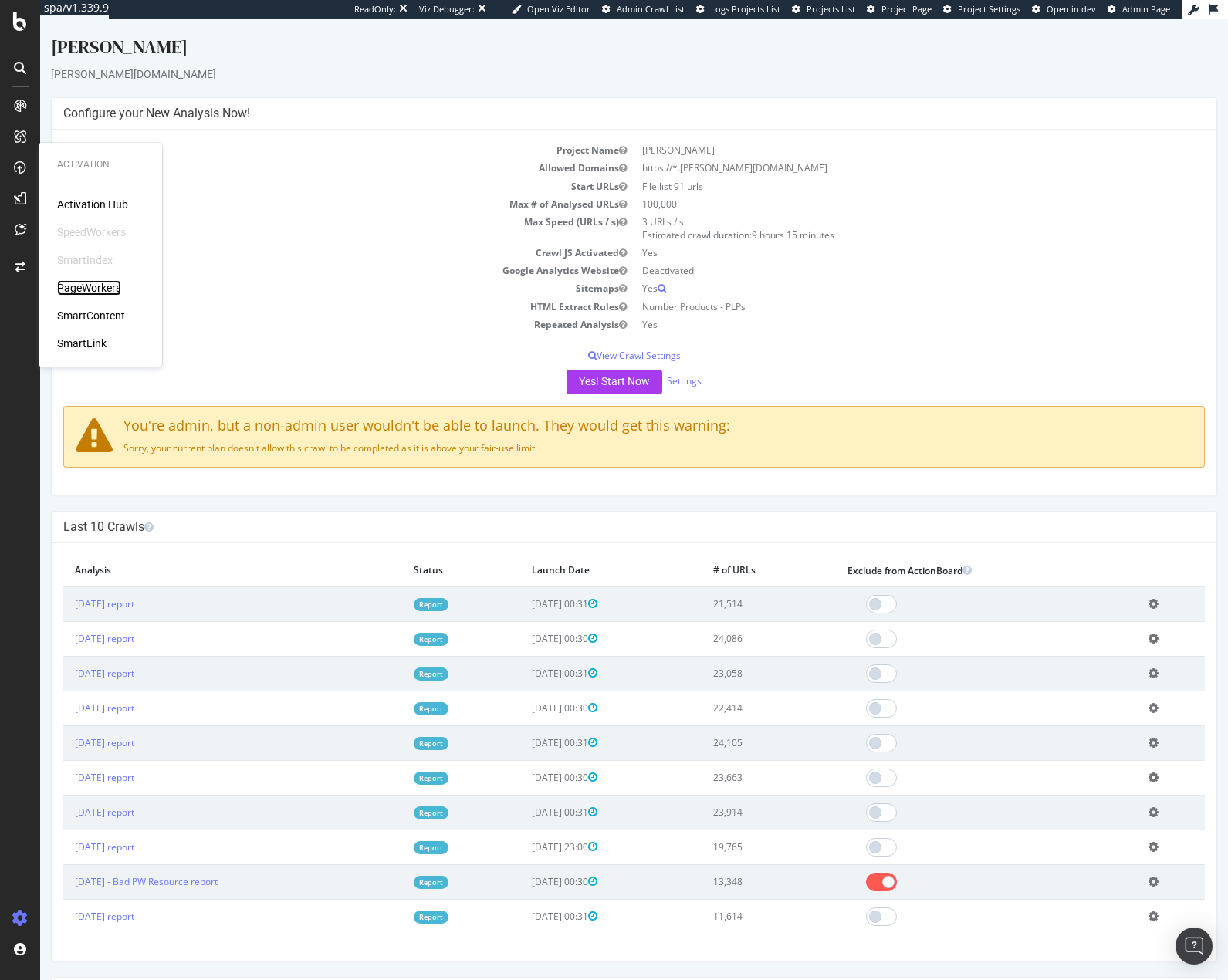
click at [104, 294] on div "PageWorkers" at bounding box center [88, 288] width 64 height 16
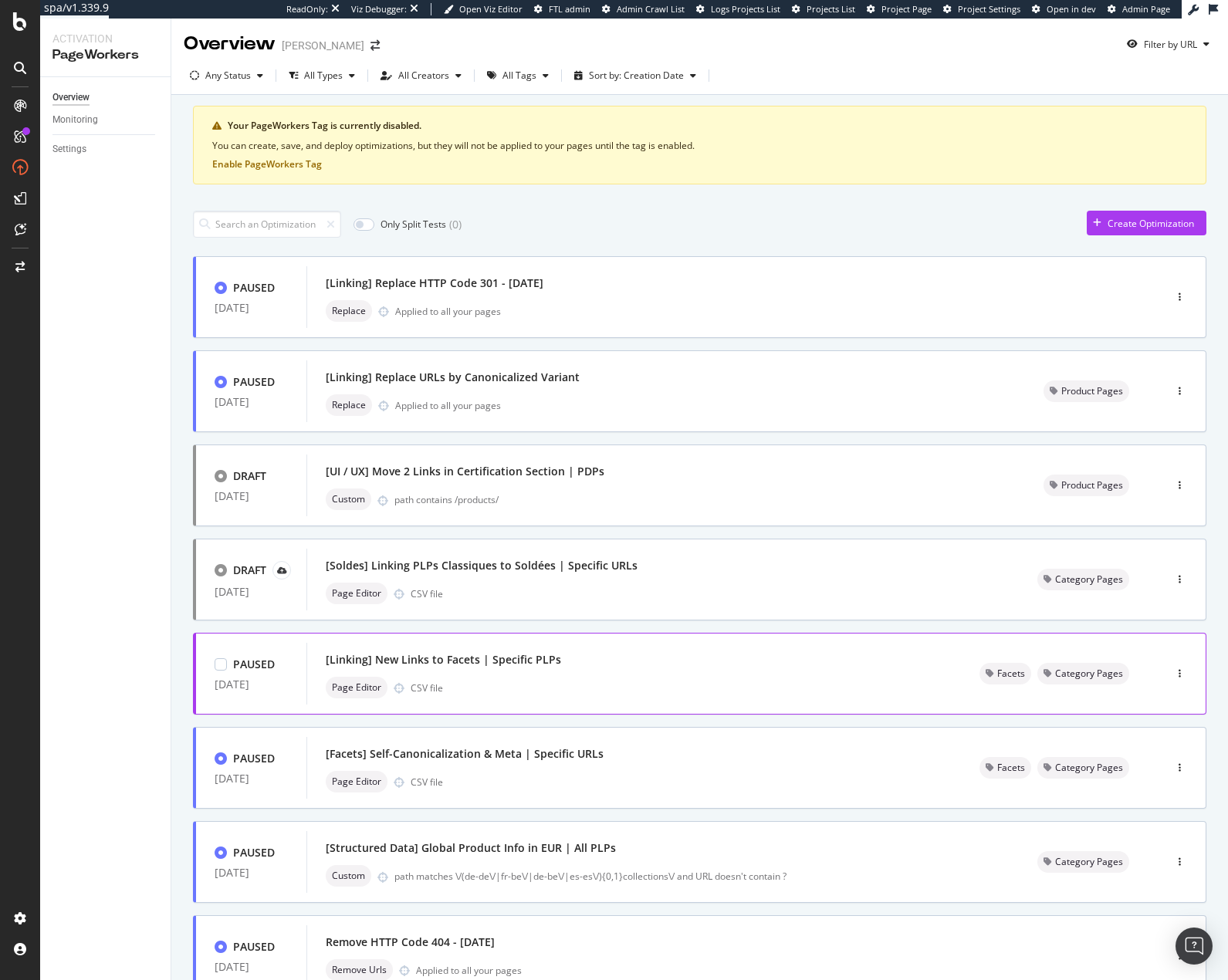
click at [619, 660] on div "[Linking] New Links to Facets | Specific PLPs" at bounding box center [634, 659] width 617 height 22
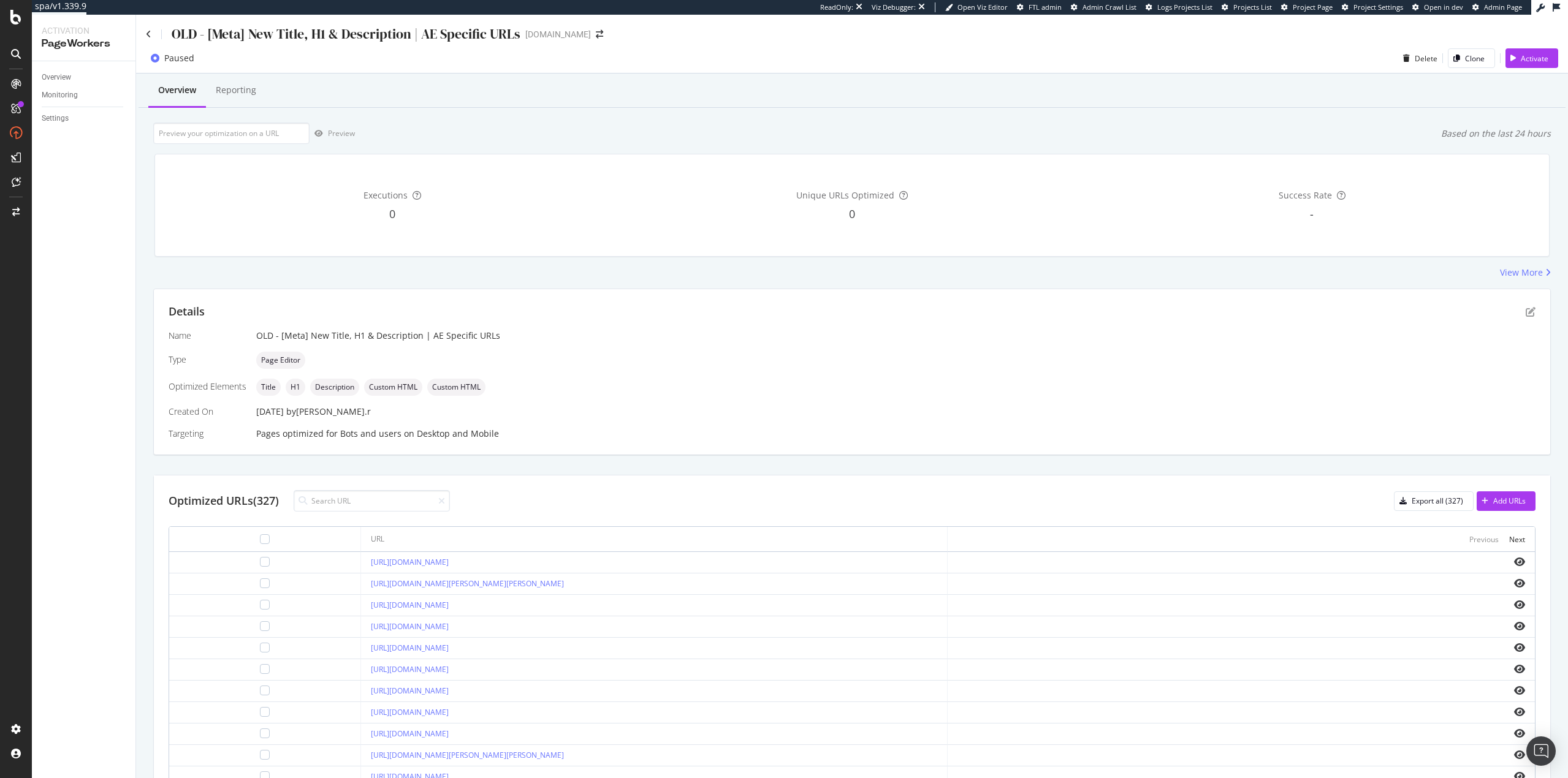
click at [886, 121] on div "Overview Reporting Preview Based on the last 24 hours Executions 0 Unique URLs …" at bounding box center [852, 503] width 1432 height 859
